Goal: Task Accomplishment & Management: Complete application form

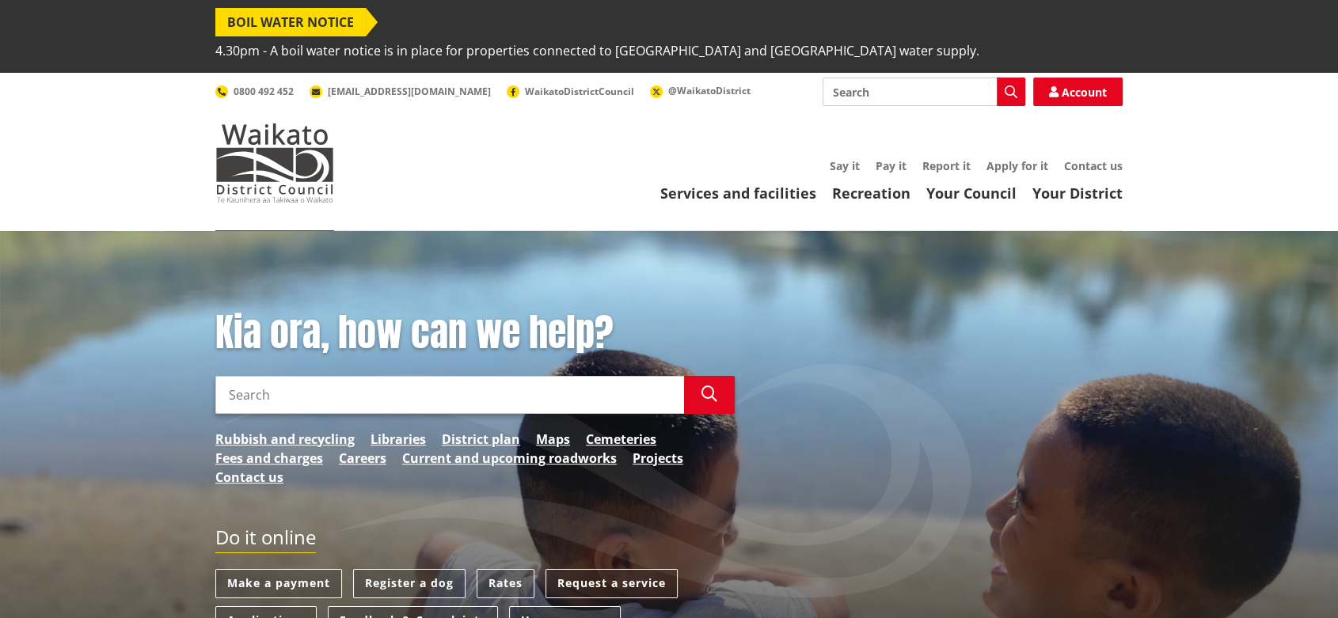
click at [903, 78] on input "Search" at bounding box center [923, 92] width 203 height 28
type input "chnages to rates dtetails"
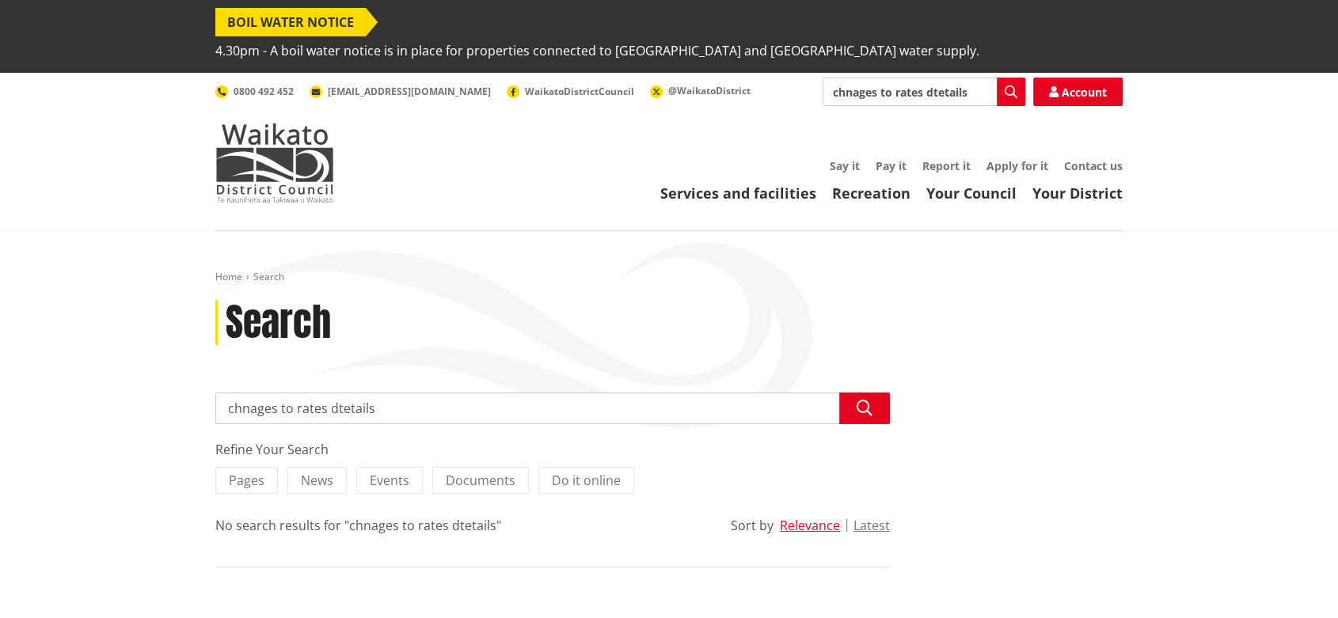
click at [256, 393] on input "chnages to rates dtetails" at bounding box center [552, 409] width 674 height 32
click at [342, 393] on input "changes to rates dtetails" at bounding box center [552, 409] width 674 height 32
type input "changes to rates details"
click at [871, 401] on icon "button" at bounding box center [864, 409] width 16 height 16
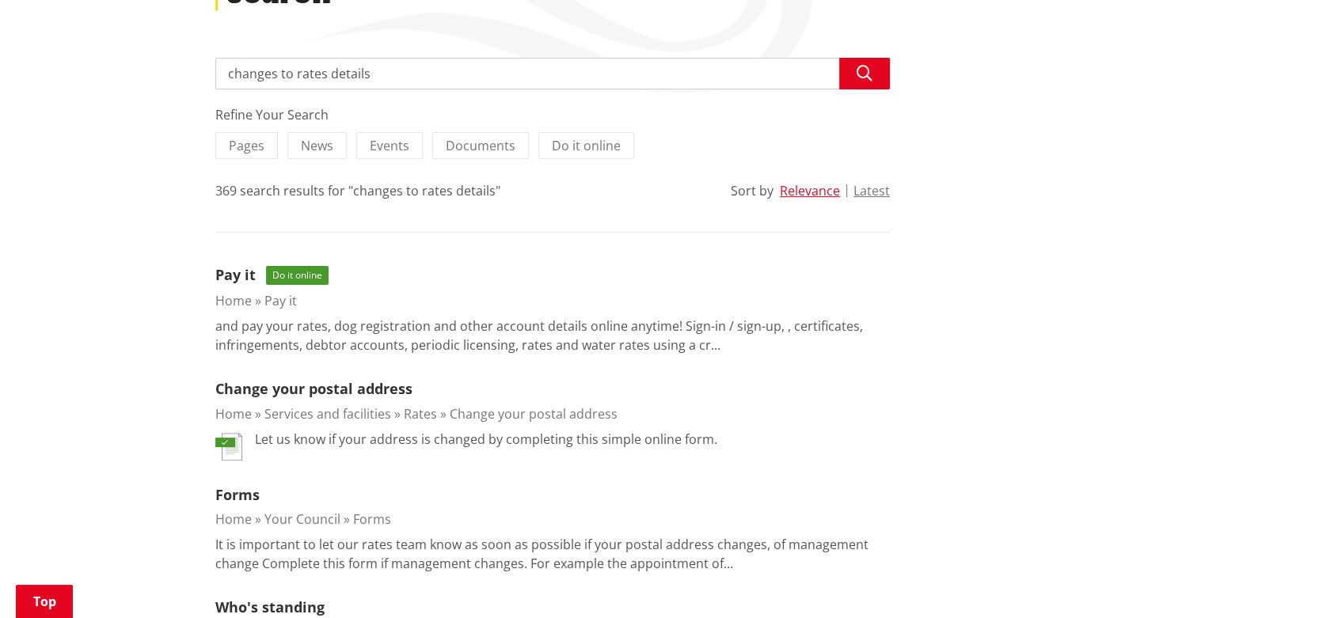
scroll to position [351, 0]
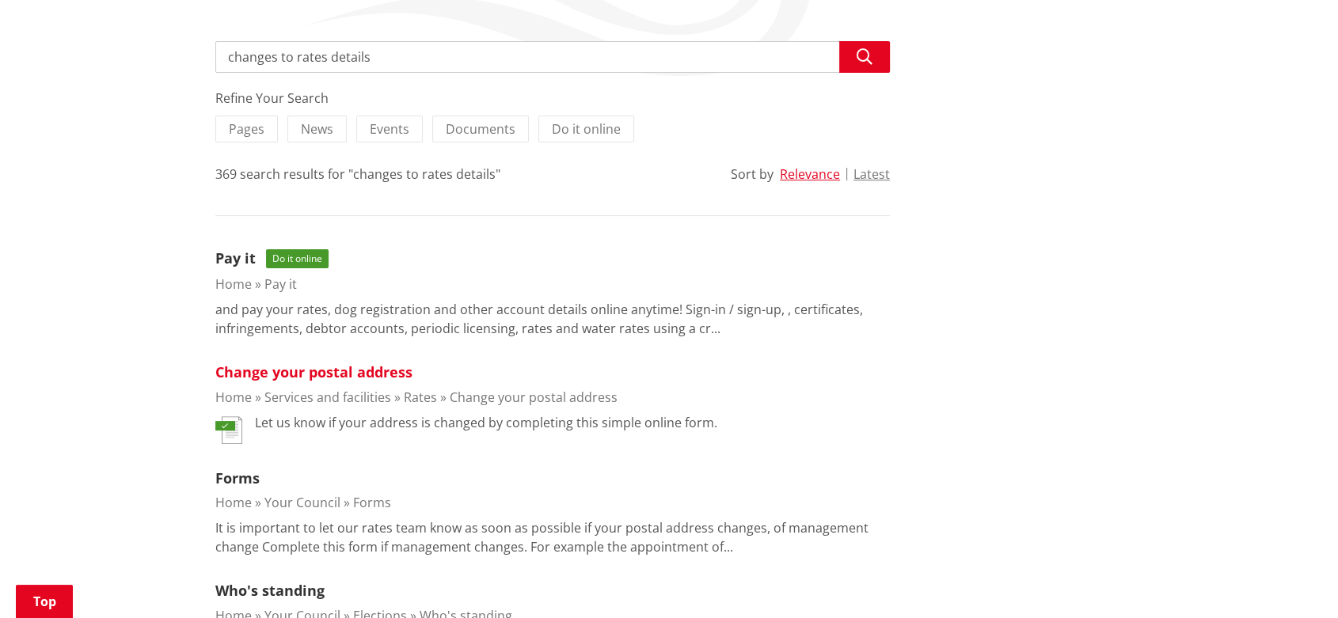
click at [267, 363] on link "Change your postal address" at bounding box center [313, 372] width 197 height 19
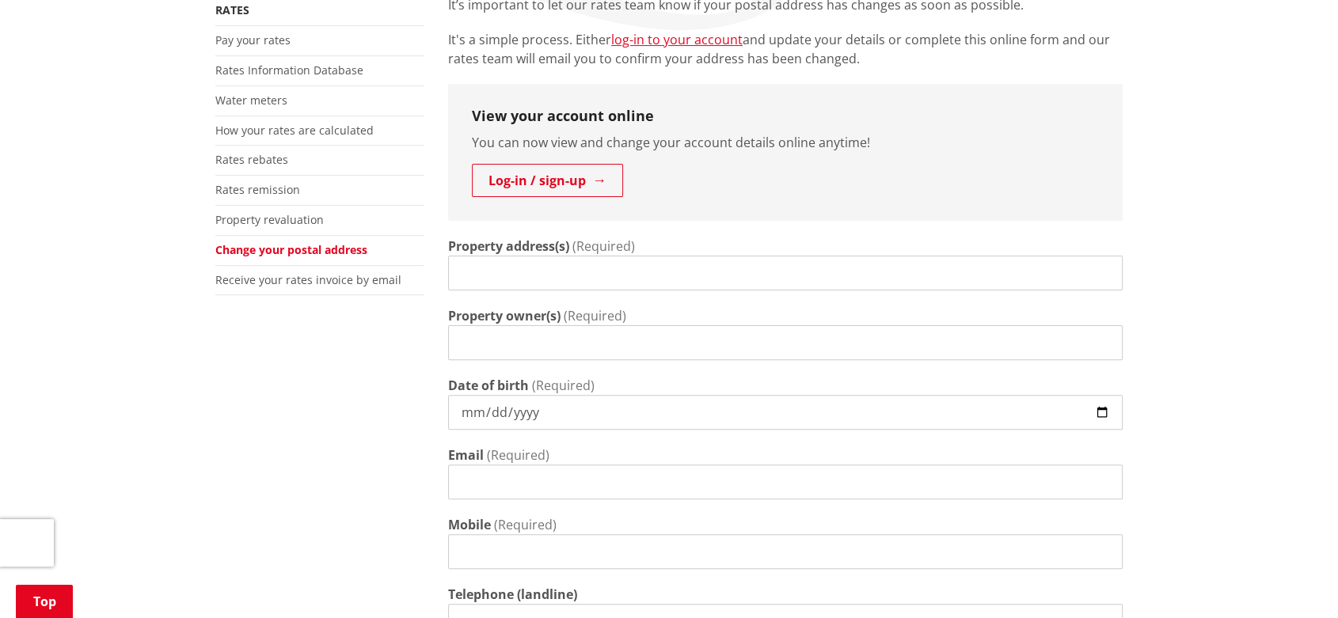
scroll to position [439, 0]
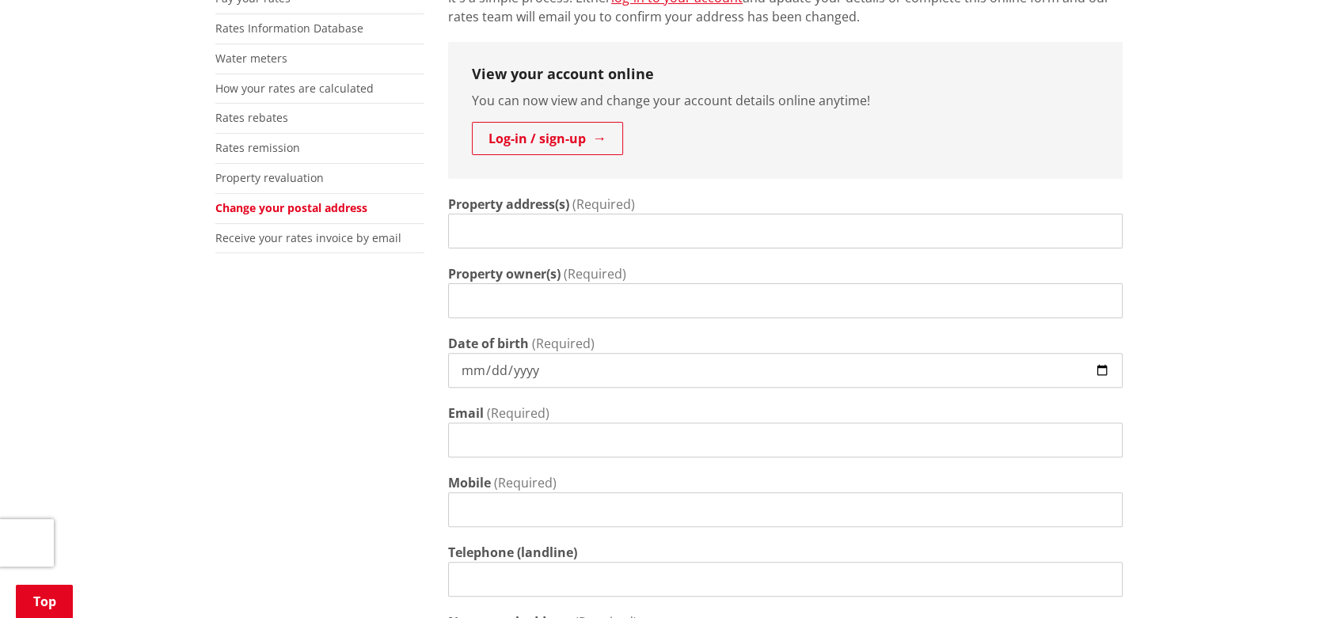
click at [517, 214] on input "Property address(s)" at bounding box center [785, 231] width 674 height 35
type input "1A Bay View Road, Raglan, 3225"
click at [533, 283] on input "Property owner(s)" at bounding box center [785, 300] width 674 height 35
click at [640, 283] on input "Sarah Johnson & Benjamin Edaie" at bounding box center [785, 300] width 674 height 35
type input "Sarah Johnson & Benjamin Eadie"
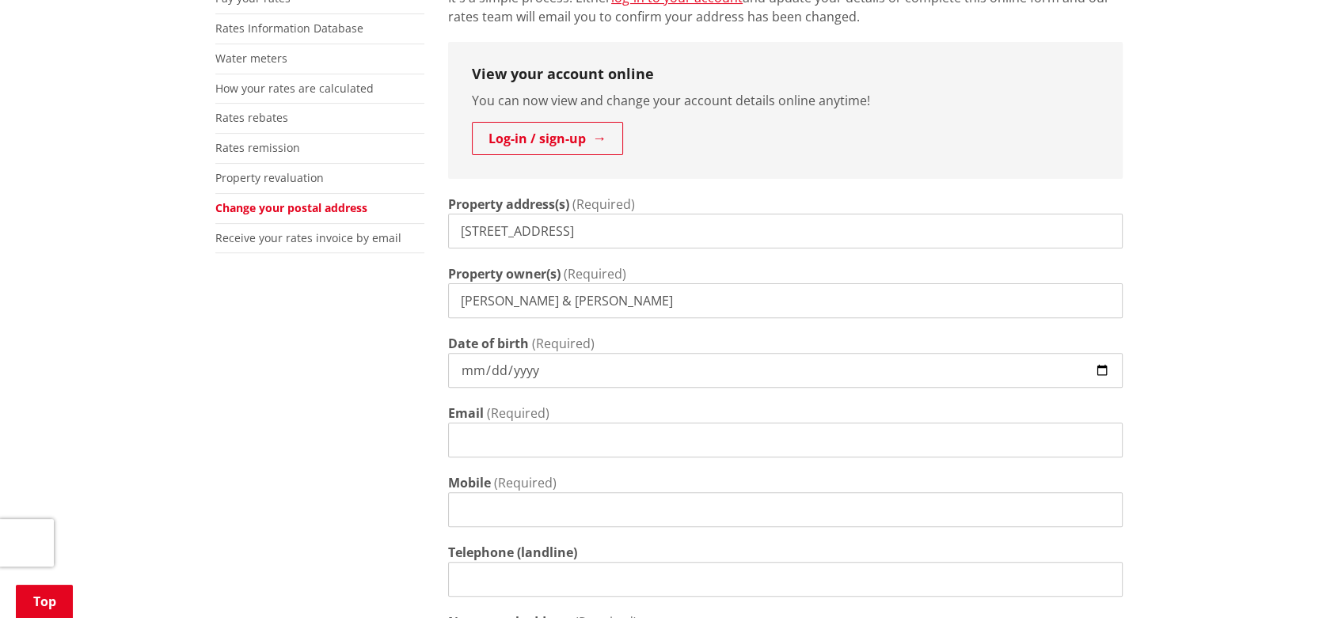
click at [548, 353] on input "Date of birth" at bounding box center [785, 370] width 674 height 35
type input "1967-10-31"
click at [530, 423] on input "Email" at bounding box center [785, 440] width 674 height 35
type input "sarah@sarahjohnson.co.nz"
type input "078258938"
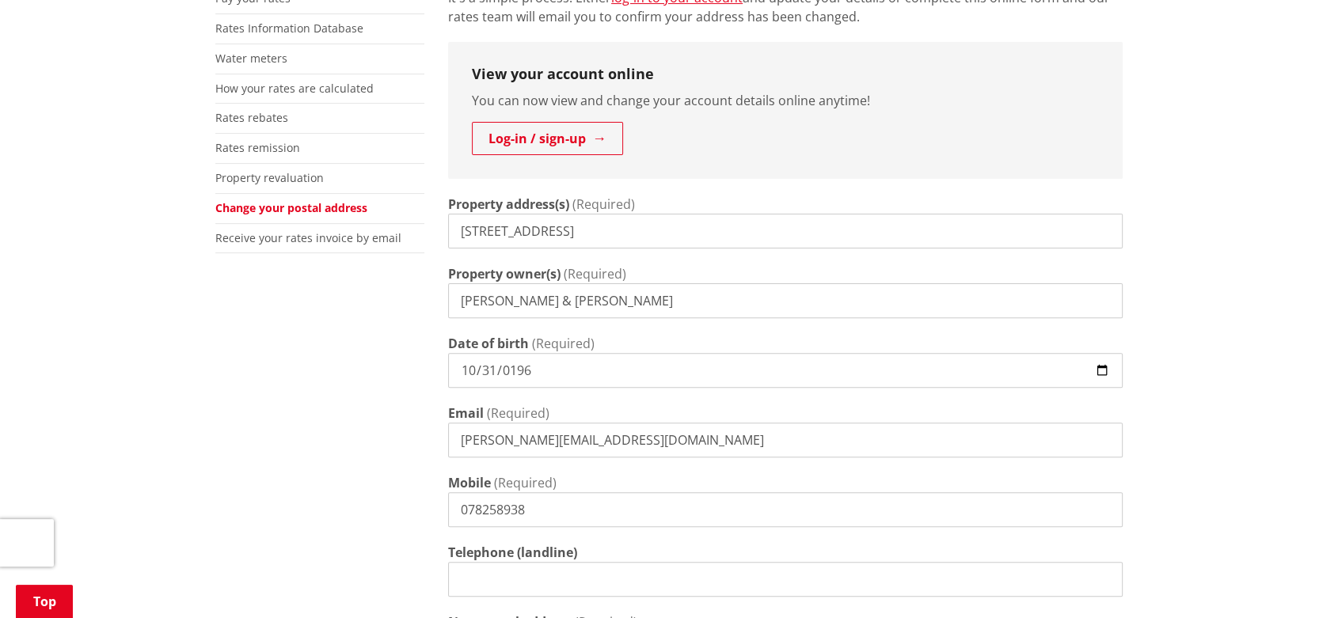
type input "1A Bay View Road"
drag, startPoint x: 543, startPoint y: 481, endPoint x: 432, endPoint y: 476, distance: 110.9
click at [432, 476] on div "More from this section Rates Pay your rates Rates Information Database Water me…" at bounding box center [668, 535] width 931 height 1165
type input "0278413677"
click at [465, 562] on input "Telephone (landline)" at bounding box center [785, 579] width 674 height 35
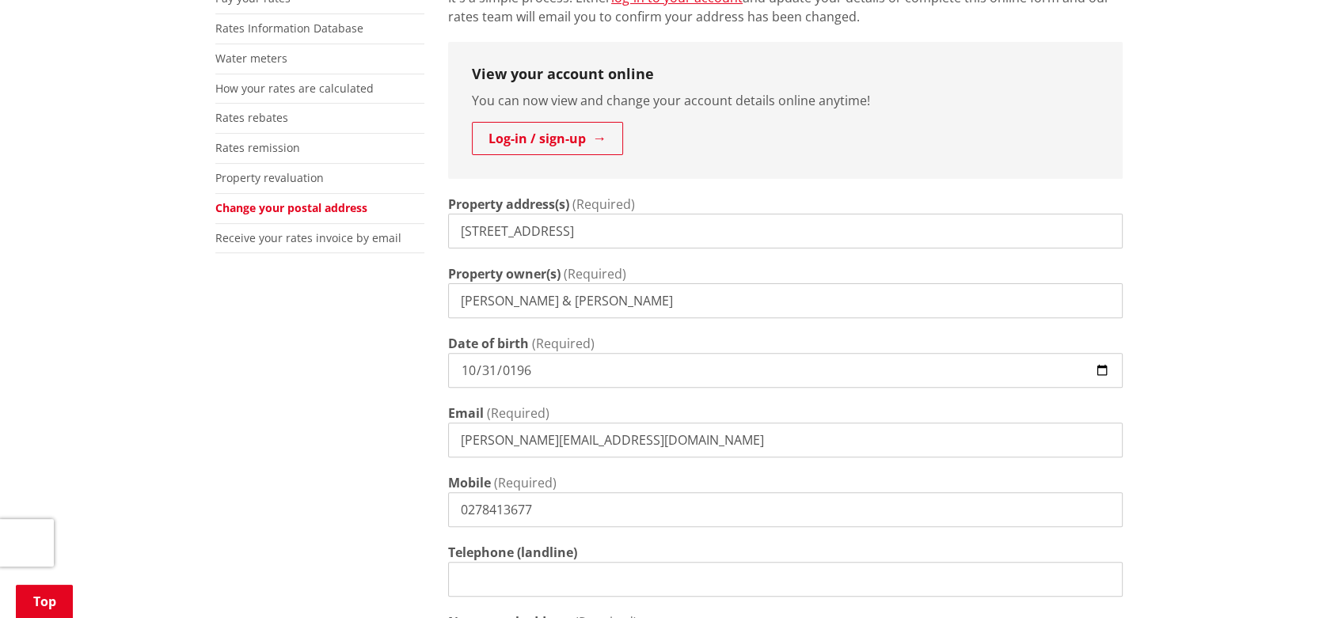
type input "078258938"
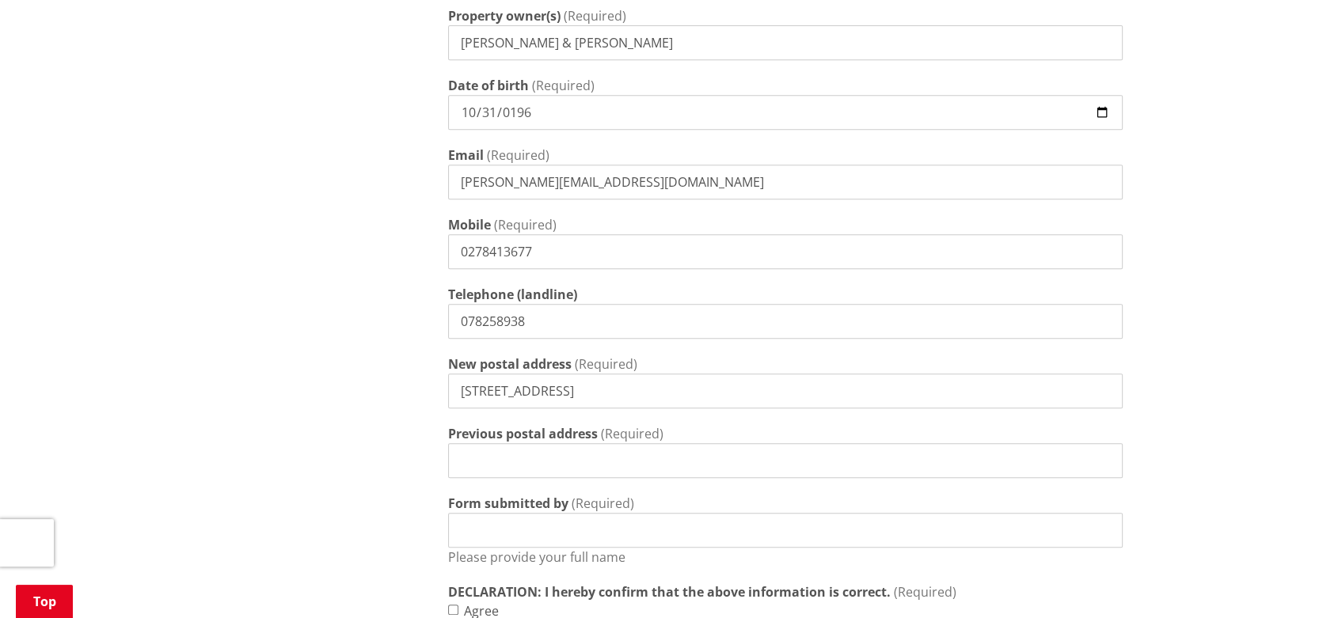
scroll to position [703, 0]
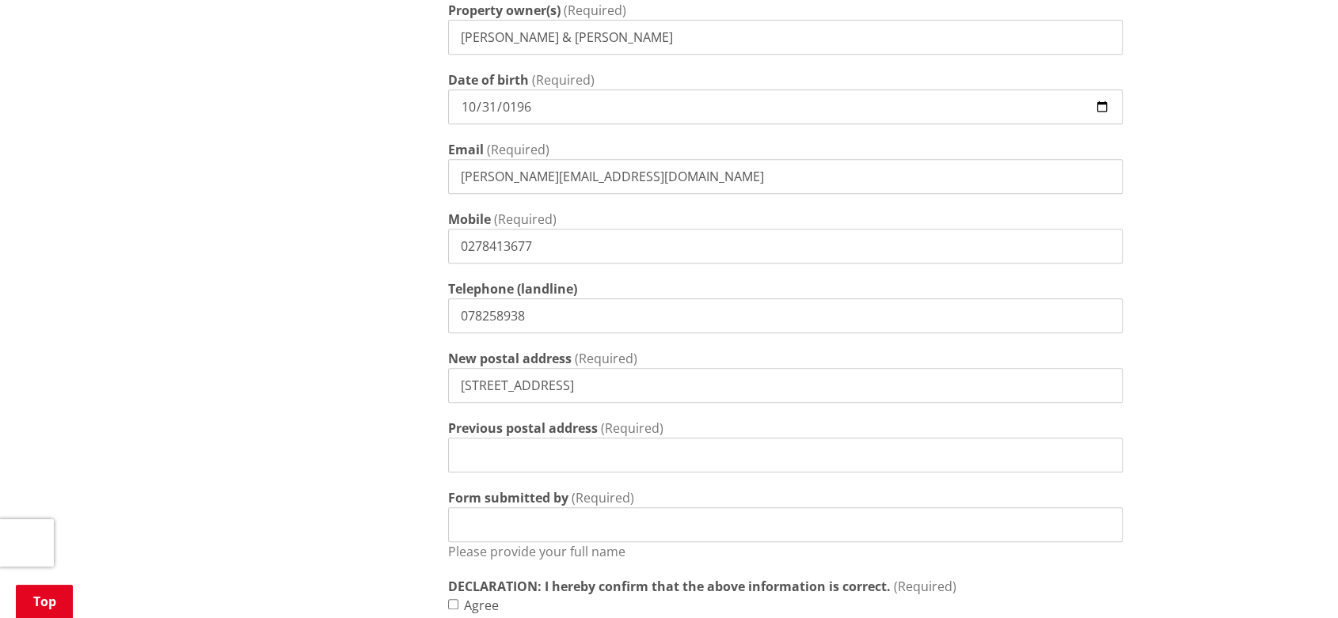
click at [507, 438] on input "Previous postal address" at bounding box center [785, 455] width 674 height 35
click at [543, 438] on input "PO Box 131, raglan 3265" at bounding box center [785, 455] width 674 height 35
type input "PO Box 131, Raglan 3265"
click at [580, 368] on input "1A Bay View Road" at bounding box center [785, 385] width 674 height 35
click at [574, 368] on input "1A Bay View Road< Ragkan 3225" at bounding box center [785, 385] width 674 height 35
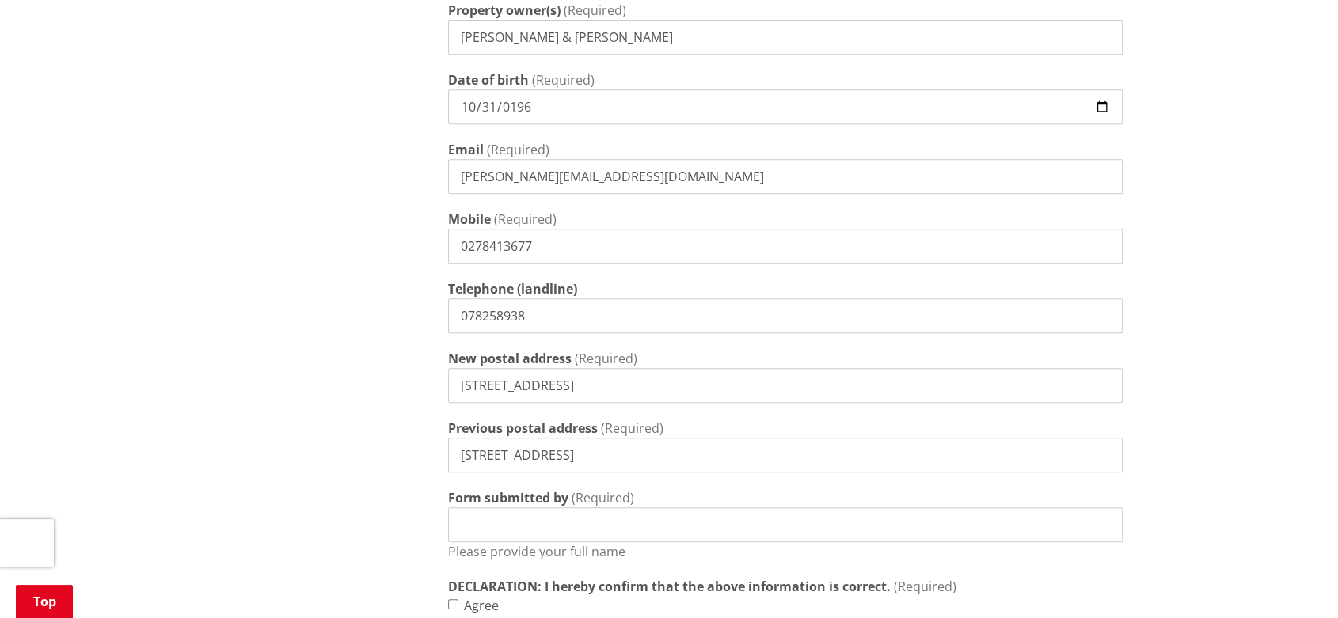
click at [601, 368] on input "1A Bay View Road, Ragkan 3225" at bounding box center [785, 385] width 674 height 35
type input "1A Bay View Road, Raglan 3225"
click at [550, 507] on input "Form submitted by" at bounding box center [785, 524] width 674 height 35
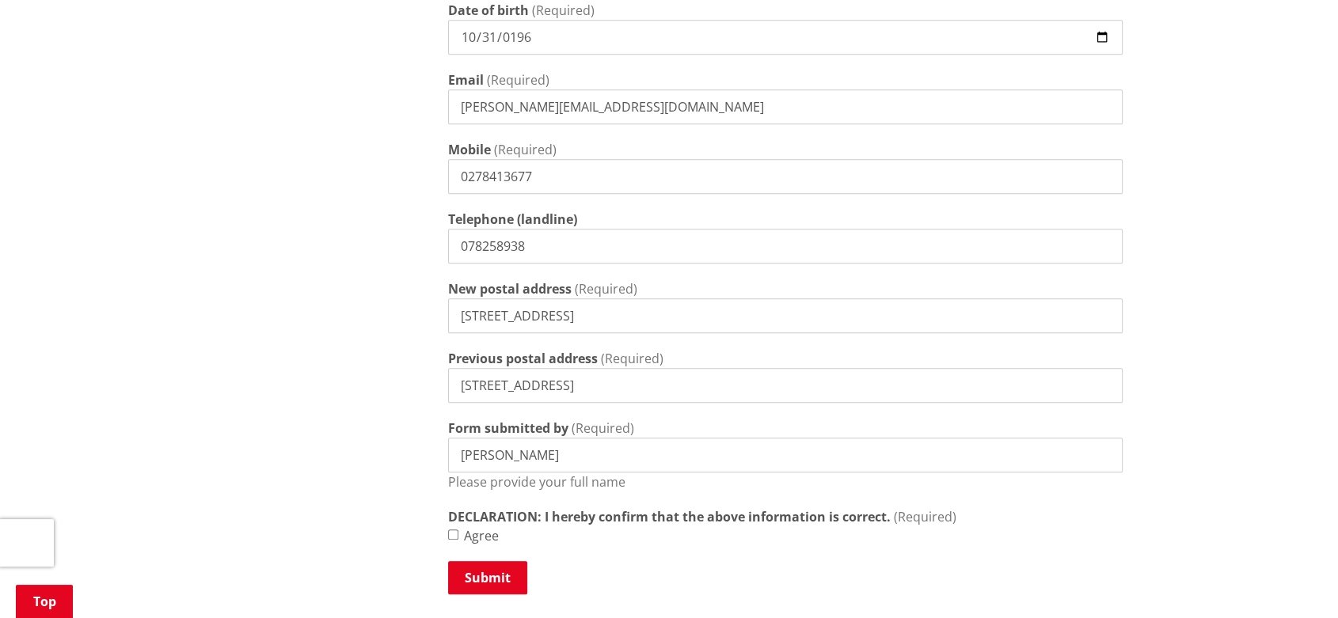
scroll to position [879, 0]
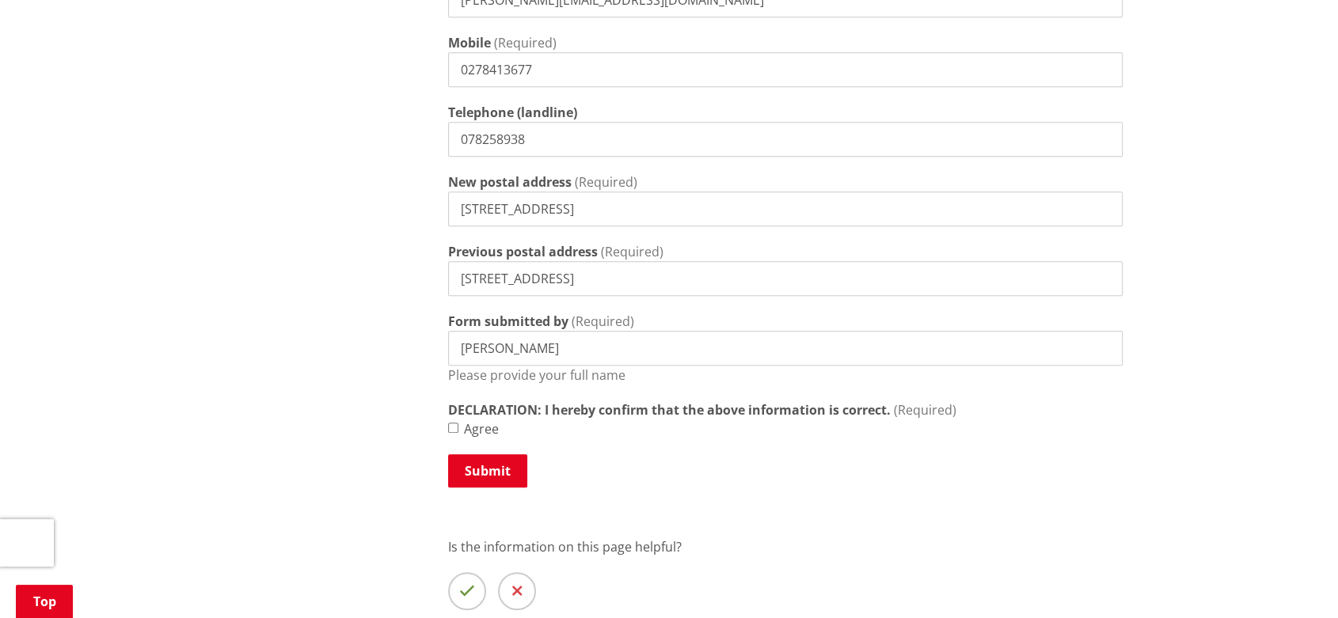
type input "Sarah Johnson"
click at [450, 423] on input "Agree" at bounding box center [453, 428] width 10 height 10
checkbox input "true"
click at [488, 454] on button "Submit" at bounding box center [487, 470] width 79 height 33
